Goal: Task Accomplishment & Management: Manage account settings

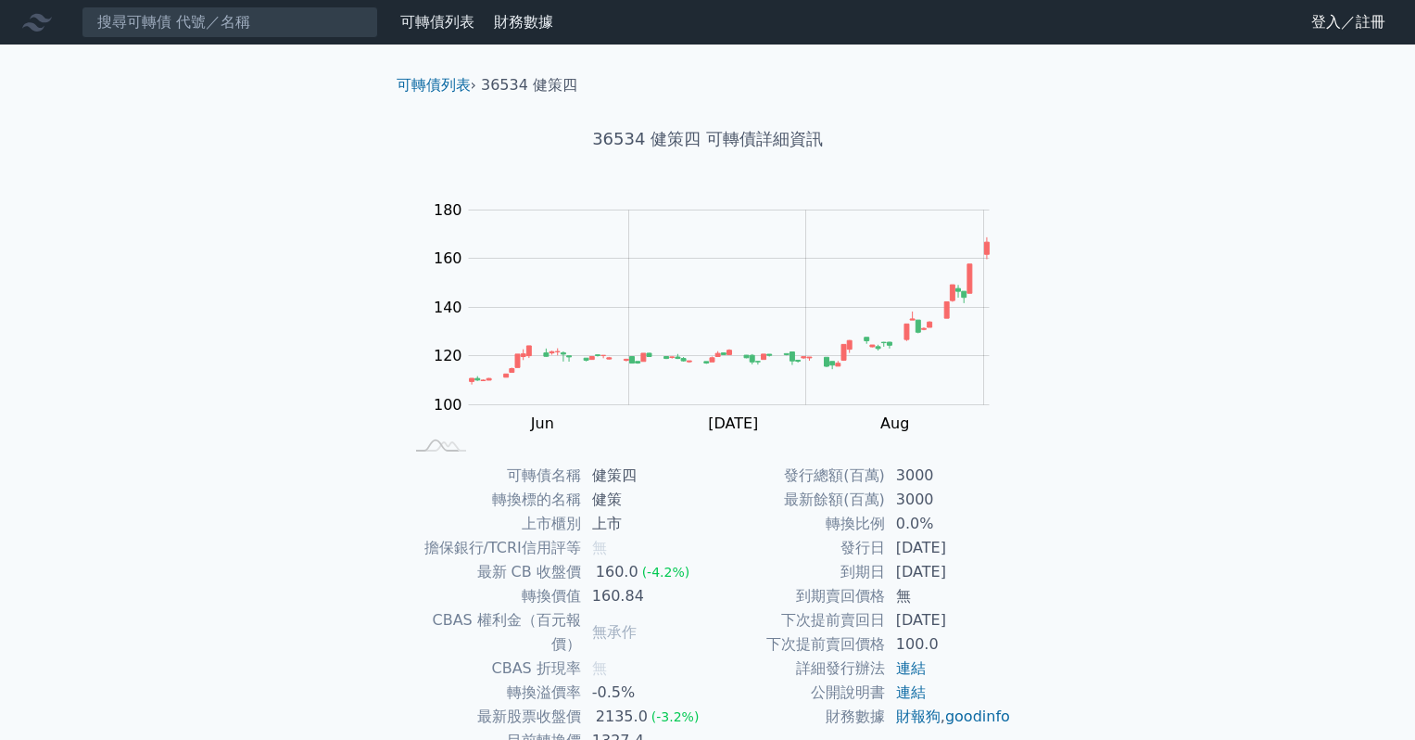
click at [1333, 19] on link "登入／註冊" at bounding box center [1349, 22] width 104 height 30
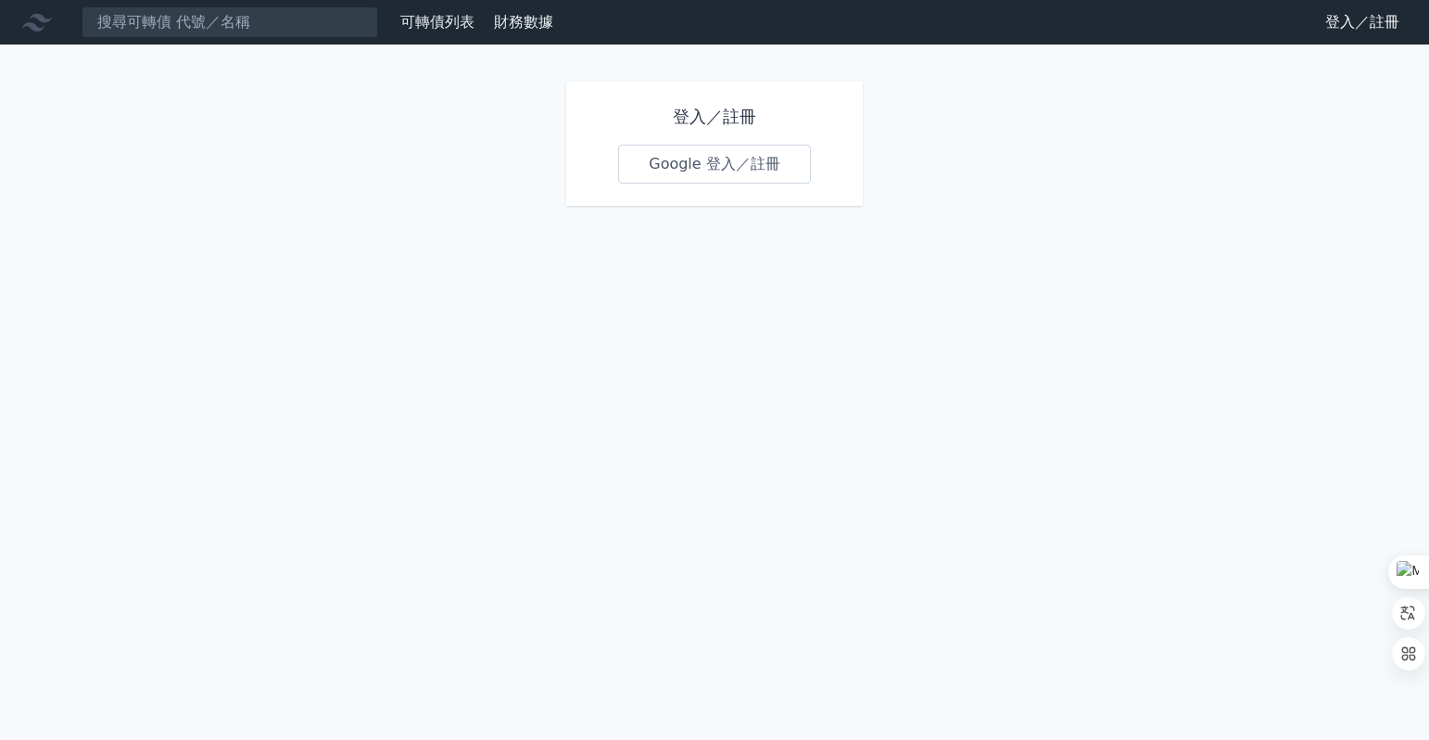
drag, startPoint x: 1335, startPoint y: 22, endPoint x: 1131, endPoint y: 108, distance: 221.4
click at [1335, 21] on link "登入／註冊" at bounding box center [1363, 22] width 104 height 30
click at [672, 177] on link "Google 登入／註冊" at bounding box center [714, 164] width 193 height 39
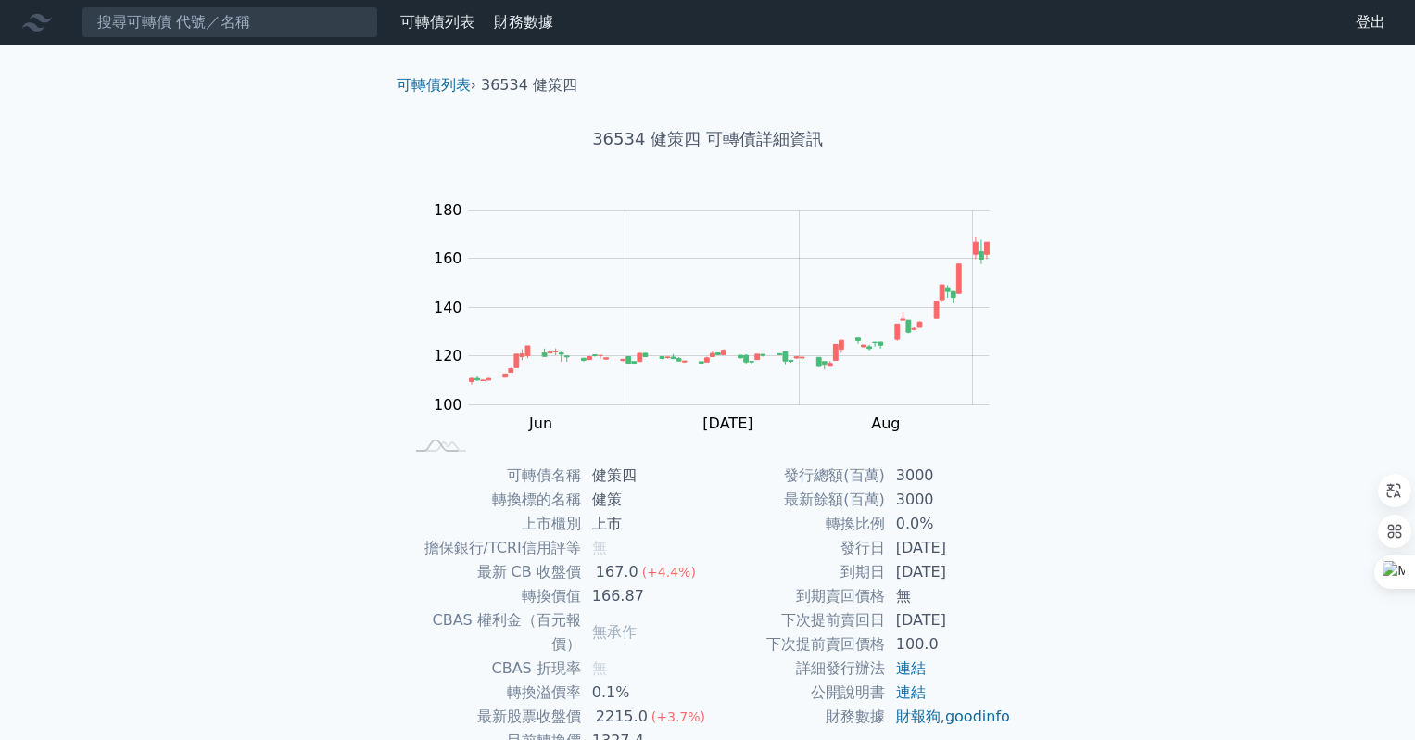
click at [447, 21] on link "可轉債列表" at bounding box center [437, 22] width 74 height 18
